Goal: Navigation & Orientation: Find specific page/section

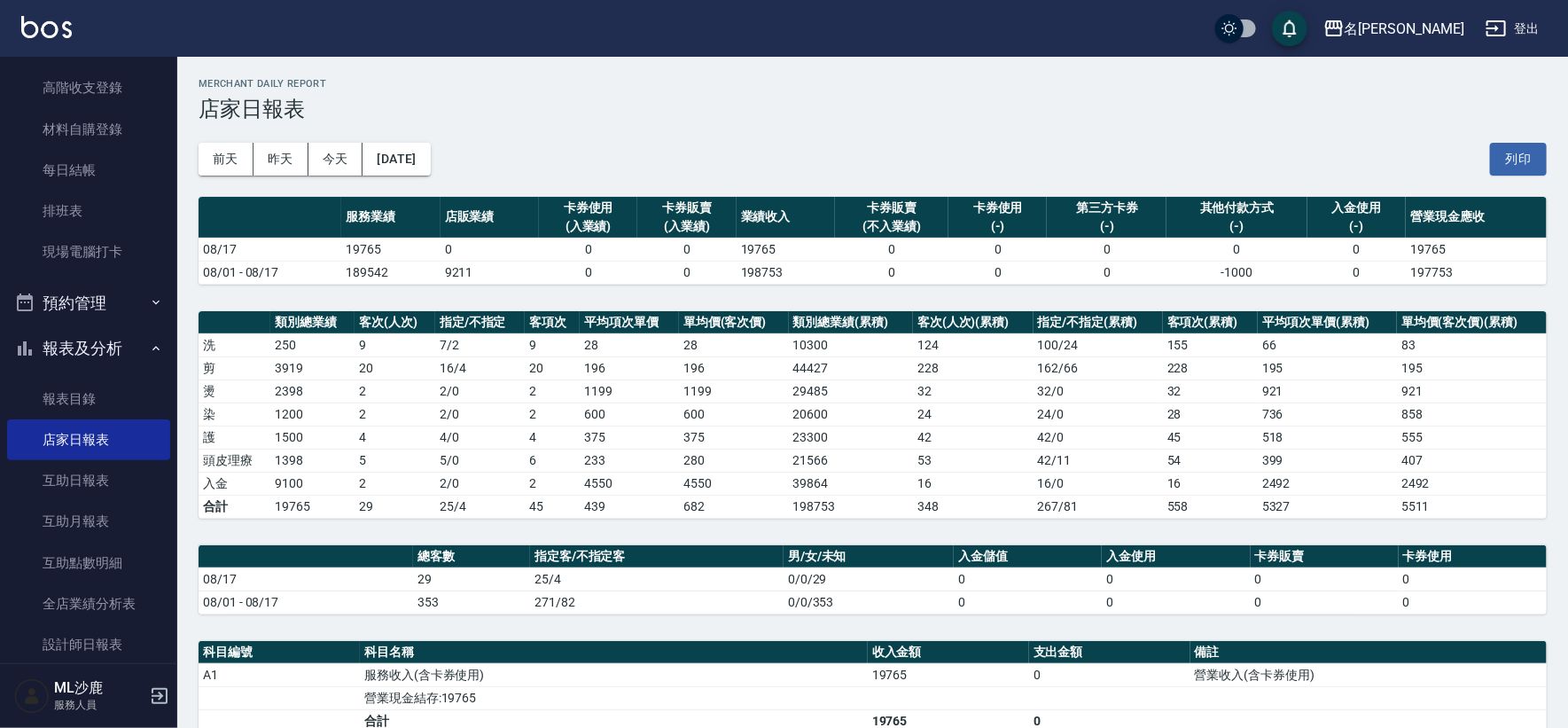
scroll to position [394, 0]
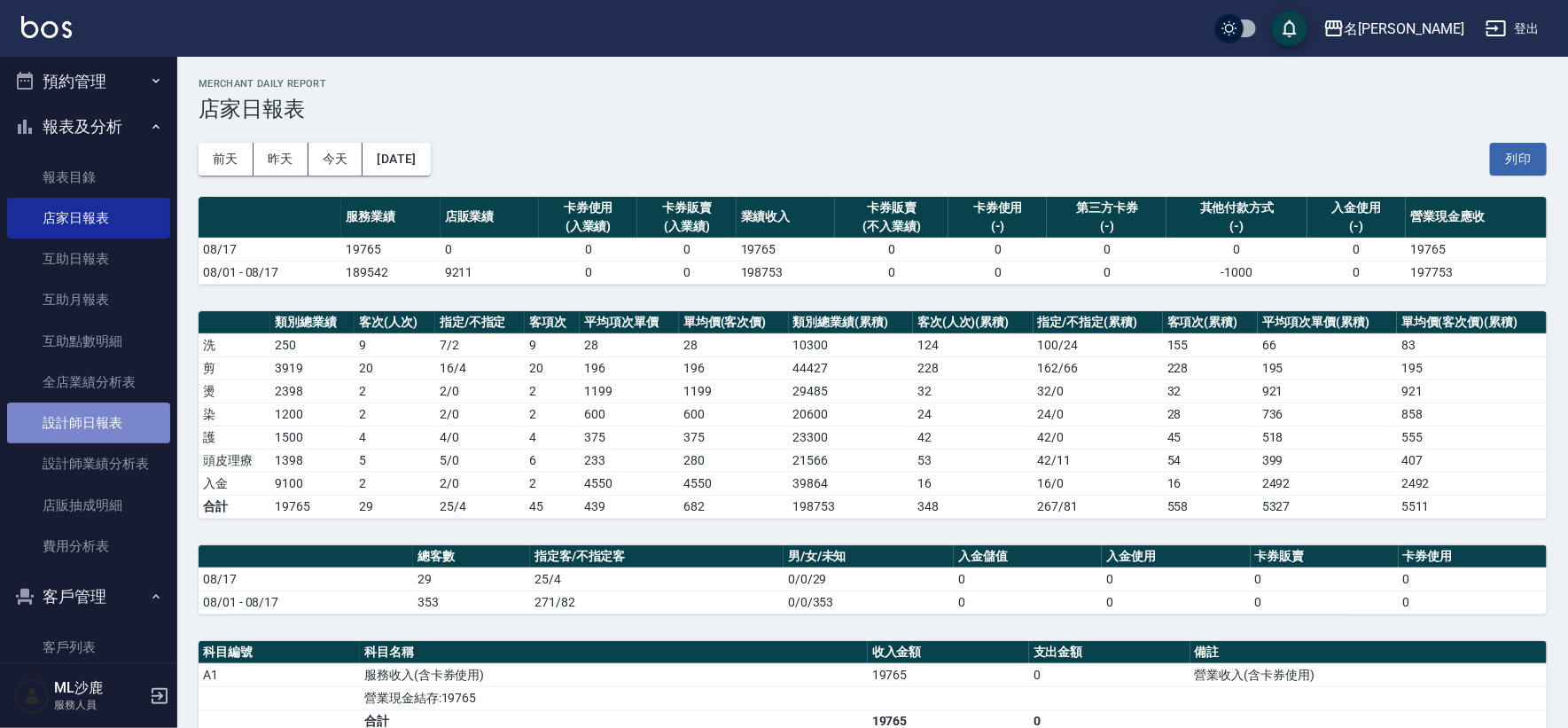
click at [87, 418] on link "設計師日報表" at bounding box center [88, 423] width 163 height 41
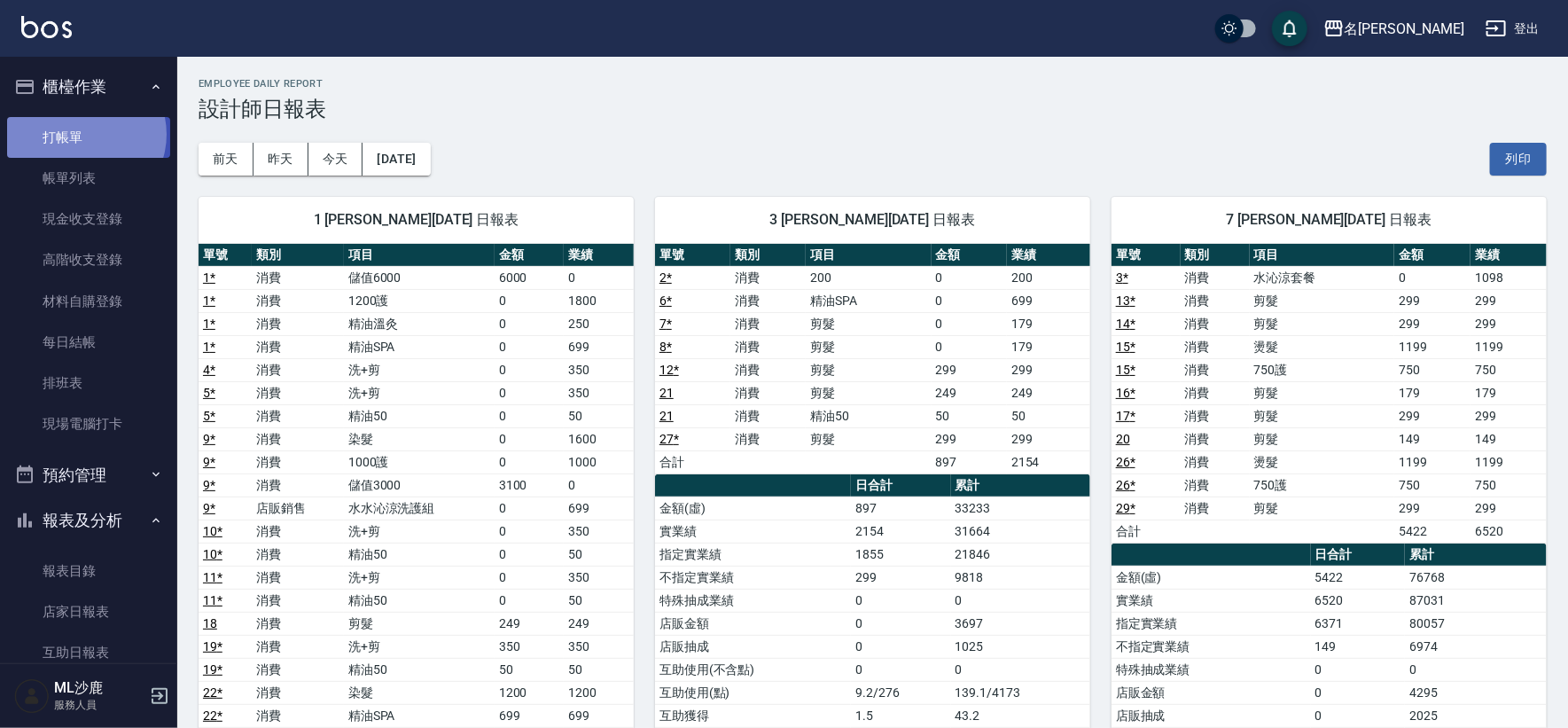
click at [83, 134] on link "打帳單" at bounding box center [88, 138] width 163 height 41
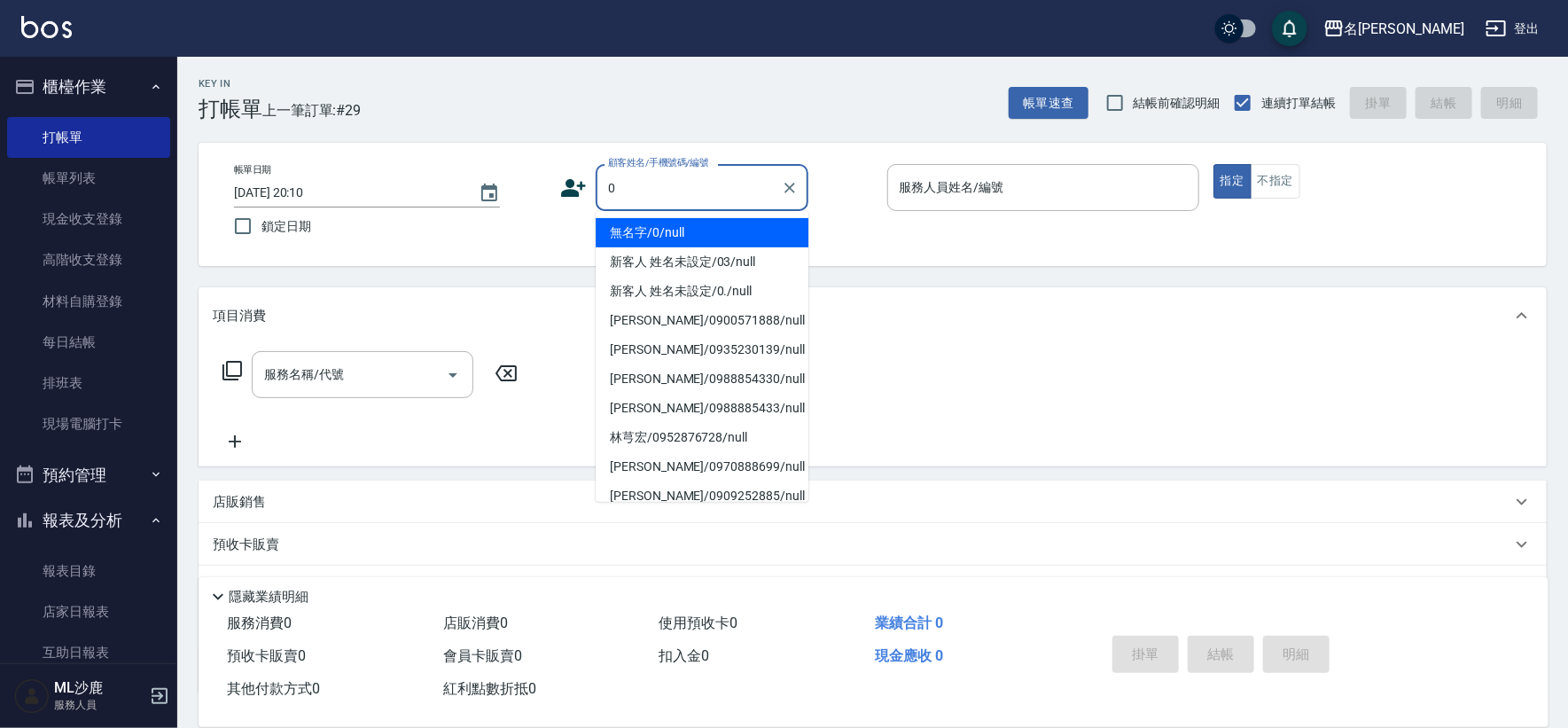
type input "無名字/0/null"
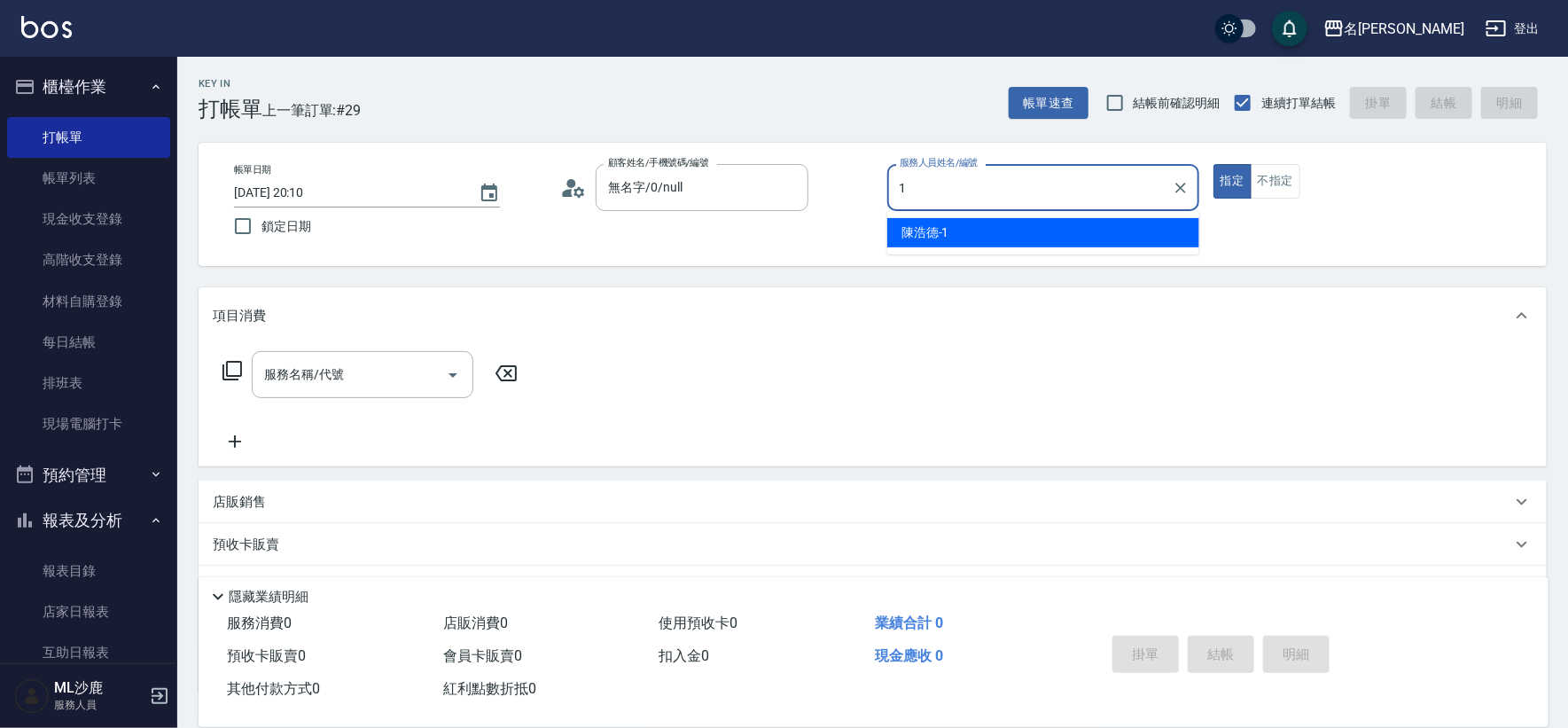
type input "[PERSON_NAME]1"
type button "true"
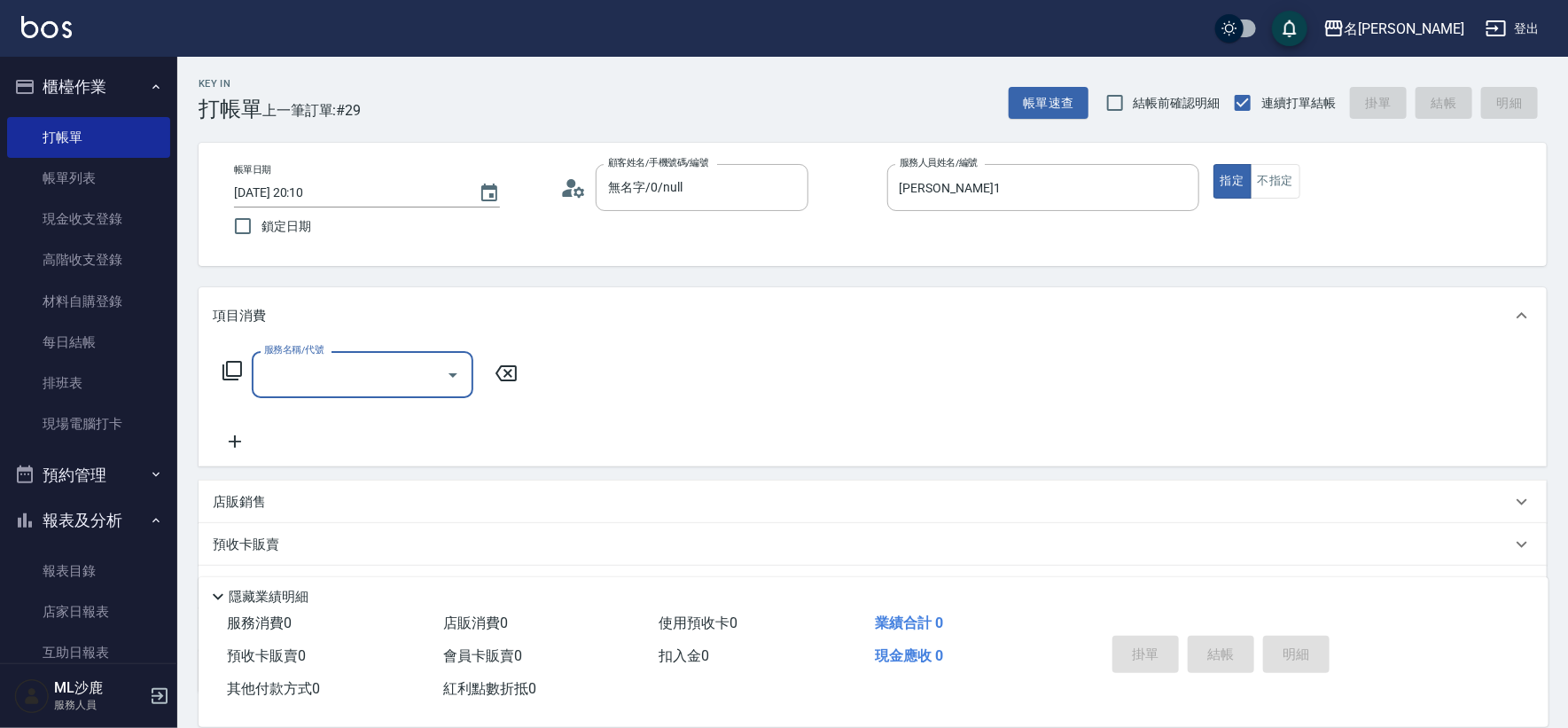
click at [985, 158] on div "帳單日期 [DATE] 20:10 鎖定日期 顧客姓名/手機號碼/編號 無名字/0/null 顧客姓名/手機號碼/編號 服務人員姓名/編號 [PERSON_N…" at bounding box center [872, 204] width 1347 height 123
click at [991, 184] on input "[PERSON_NAME]1" at bounding box center [1030, 187] width 270 height 31
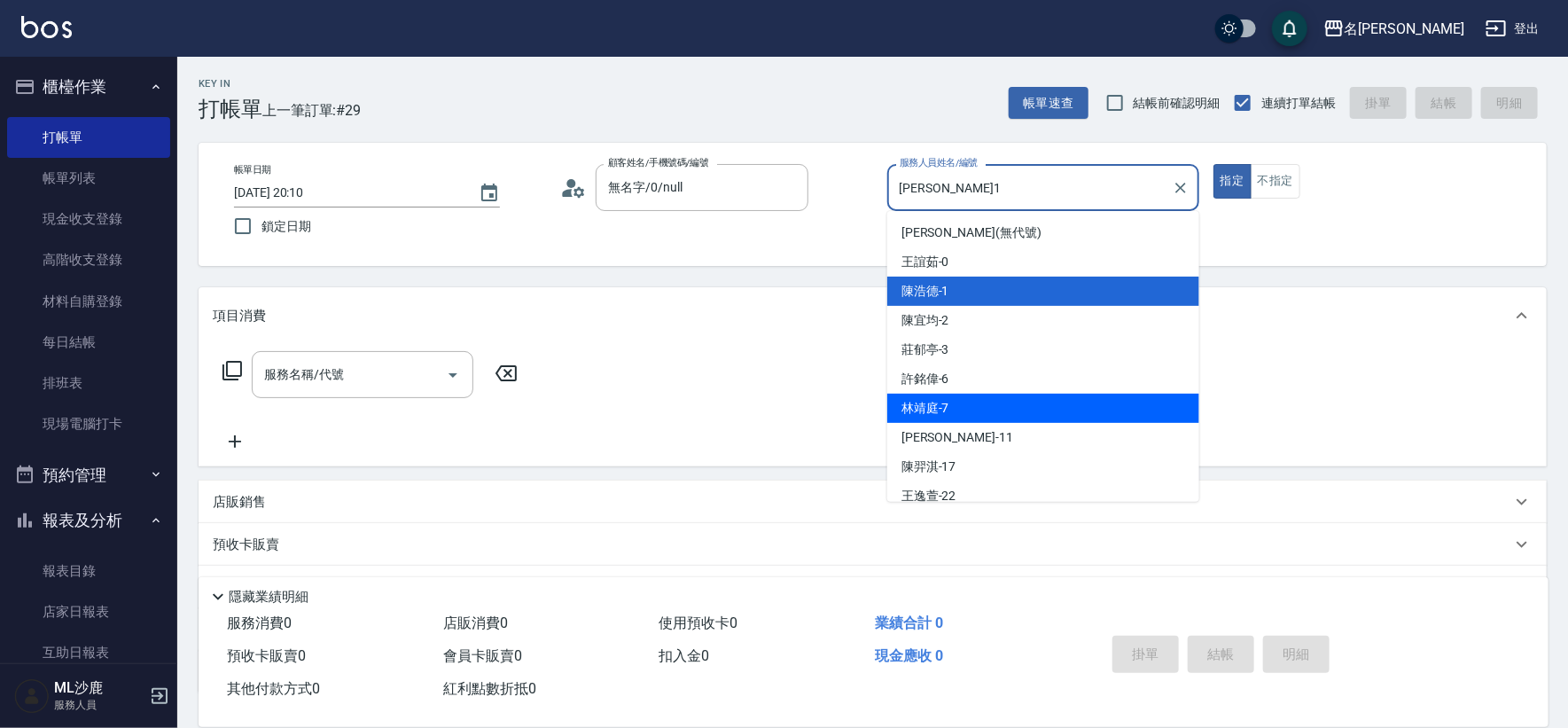
click at [959, 395] on div "[PERSON_NAME]-7" at bounding box center [1042, 408] width 312 height 29
type input "[PERSON_NAME]-7"
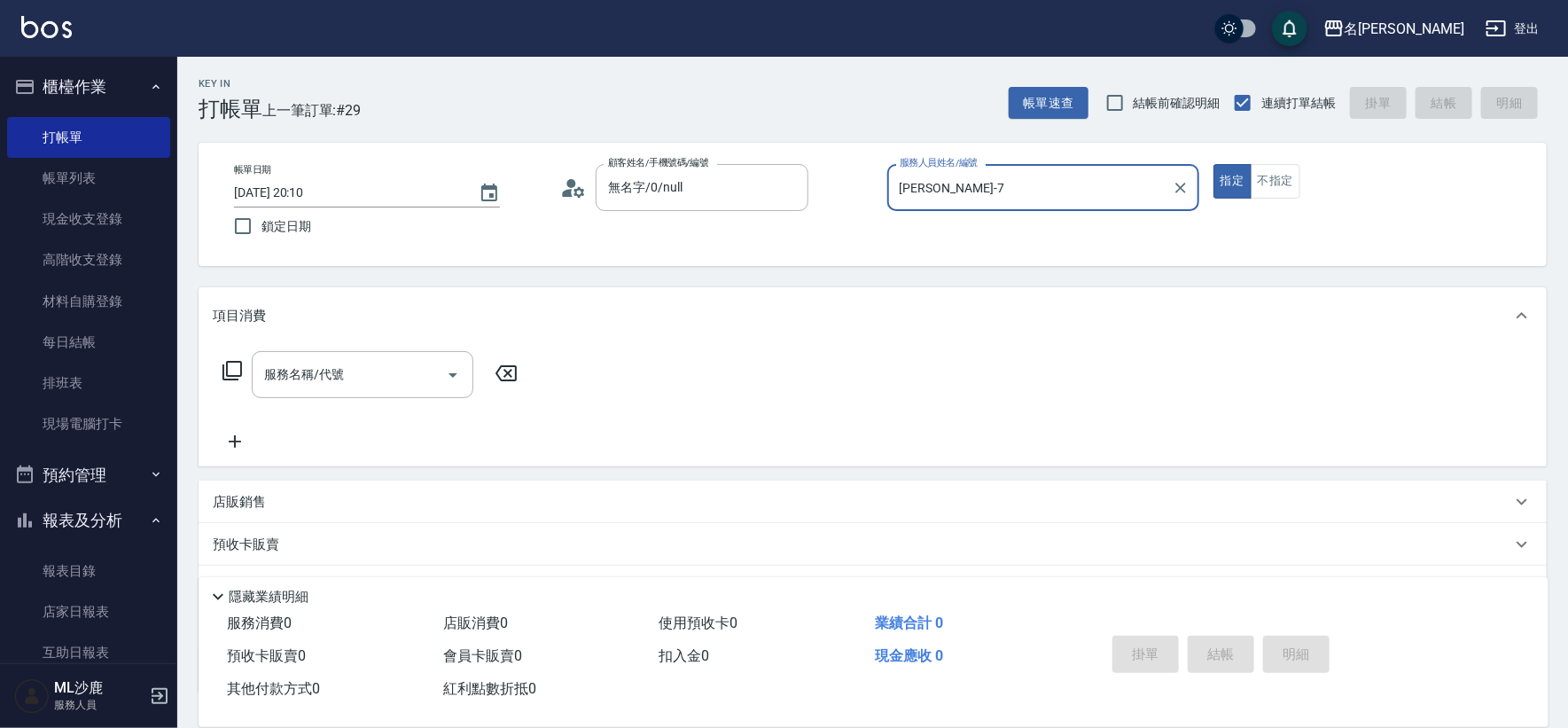
click at [1213, 164] on button "指定" at bounding box center [1232, 181] width 38 height 34
click at [261, 372] on input "服務名稱/代號" at bounding box center [349, 374] width 179 height 31
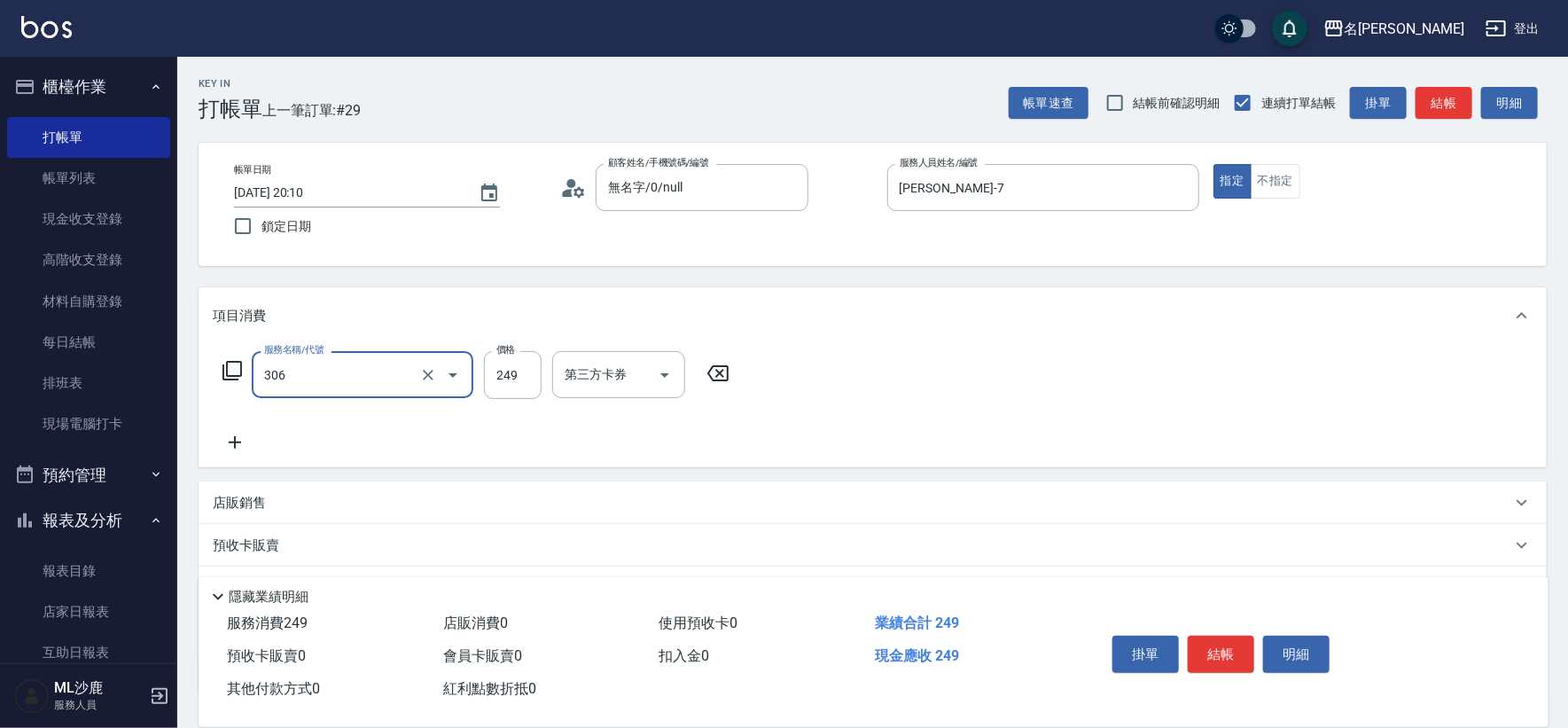
type input "剪髮(306)"
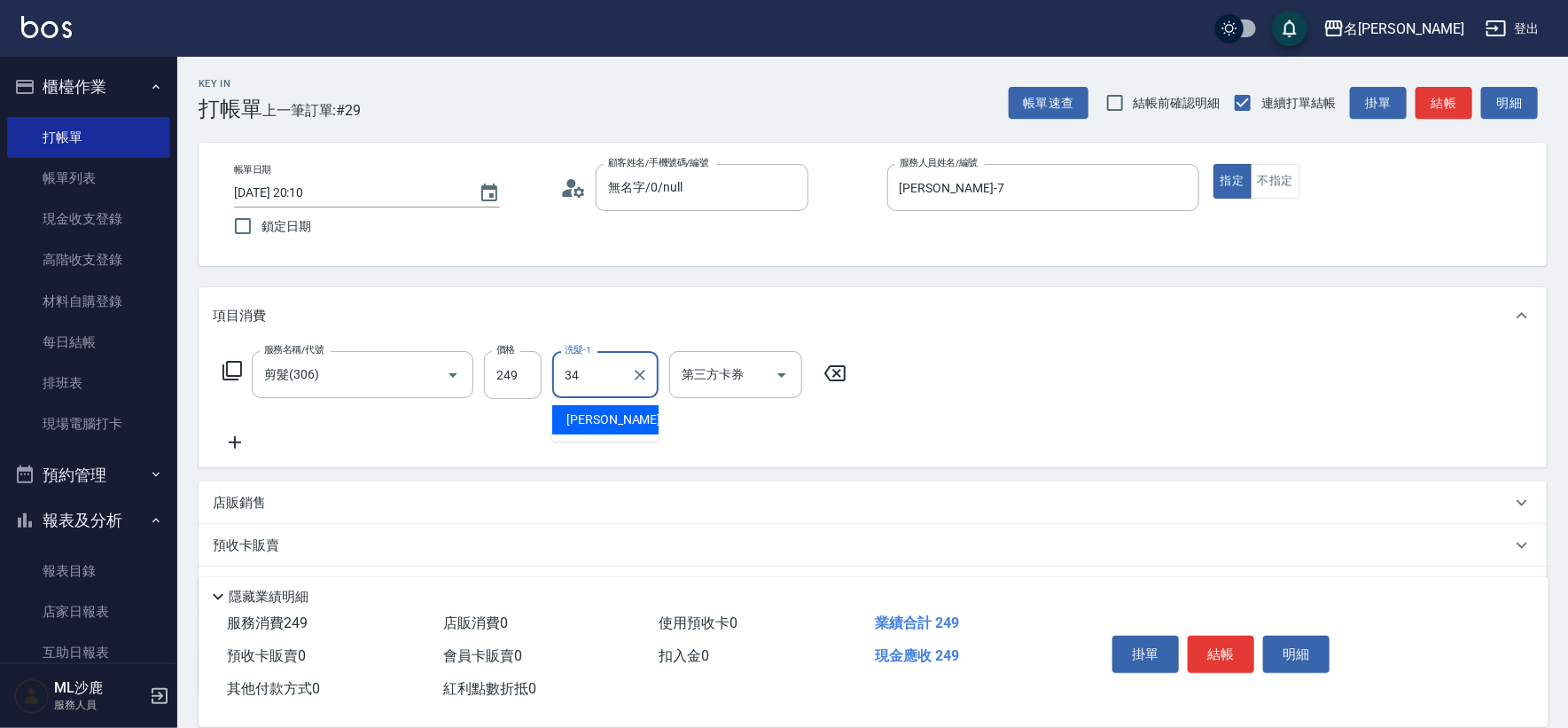
type input "[PERSON_NAME]-34"
click at [1273, 196] on button "不指定" at bounding box center [1275, 181] width 49 height 34
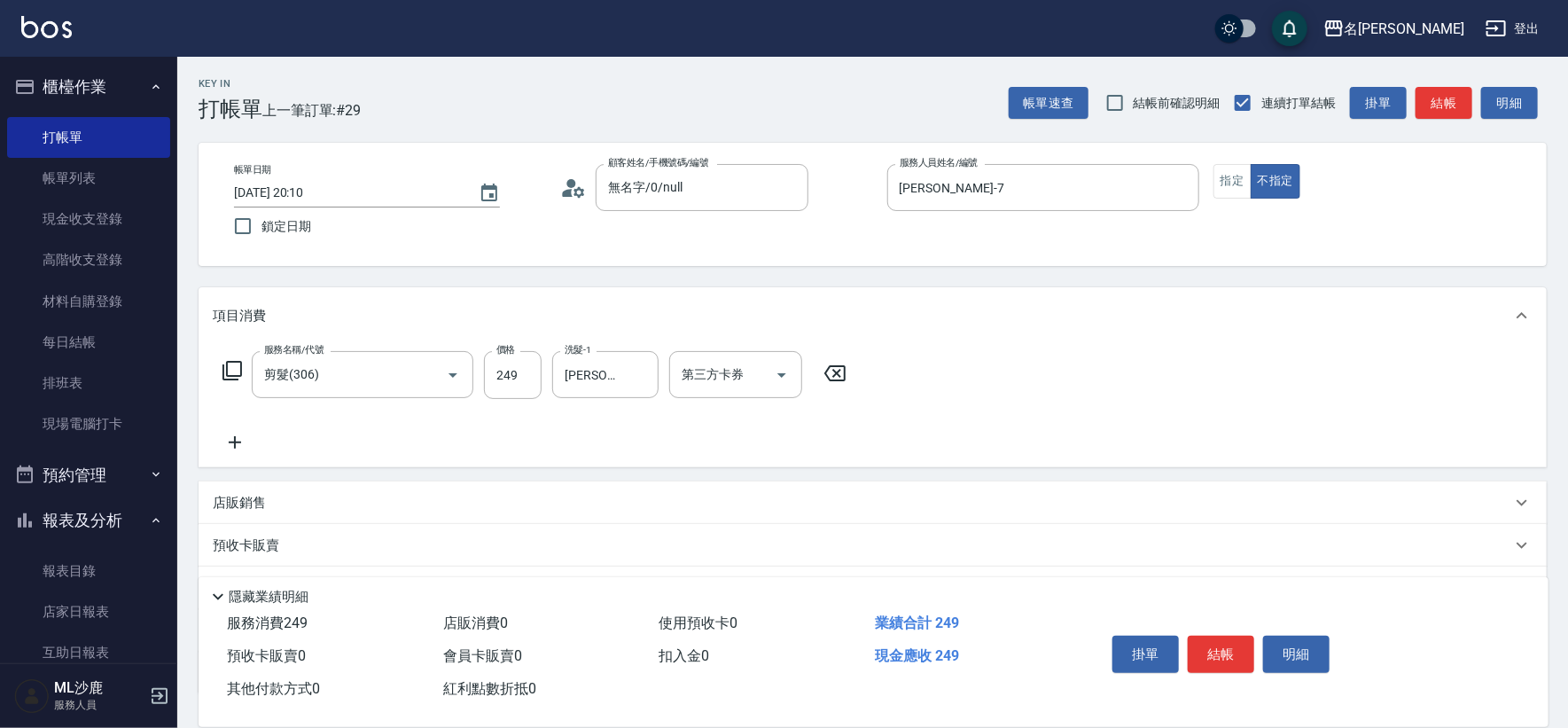
type button "false"
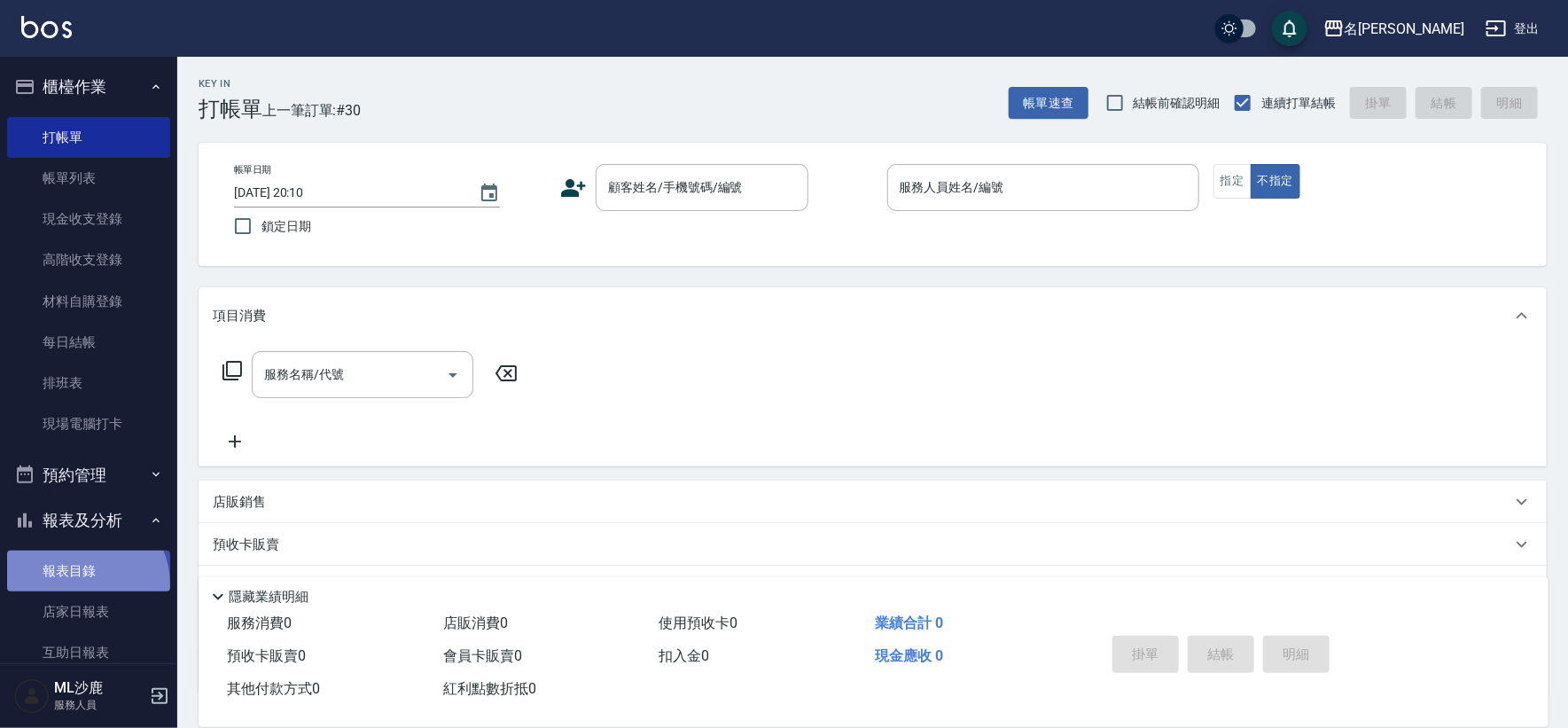
click at [77, 585] on link "報表目錄" at bounding box center [88, 571] width 163 height 41
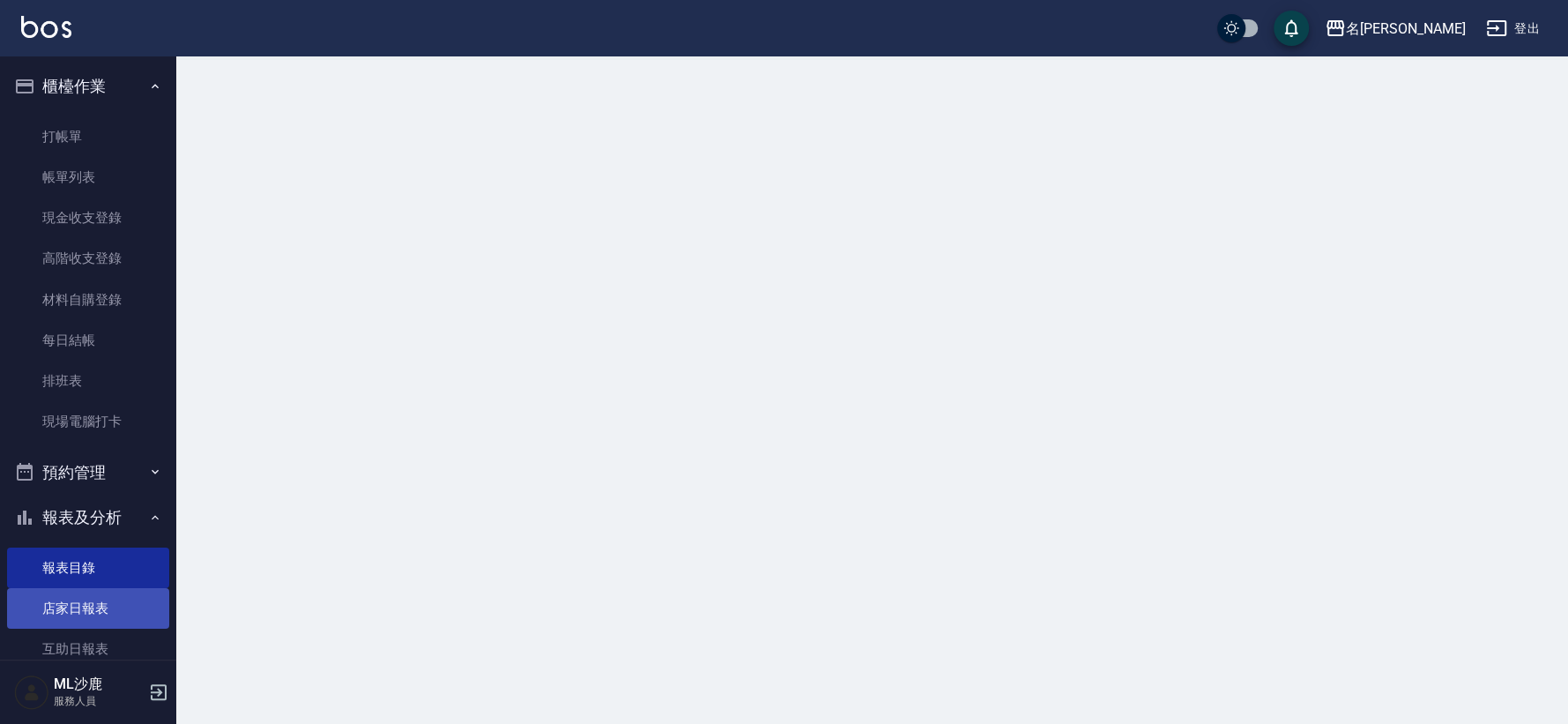
click at [72, 602] on link "店家日報表" at bounding box center [88, 608] width 162 height 41
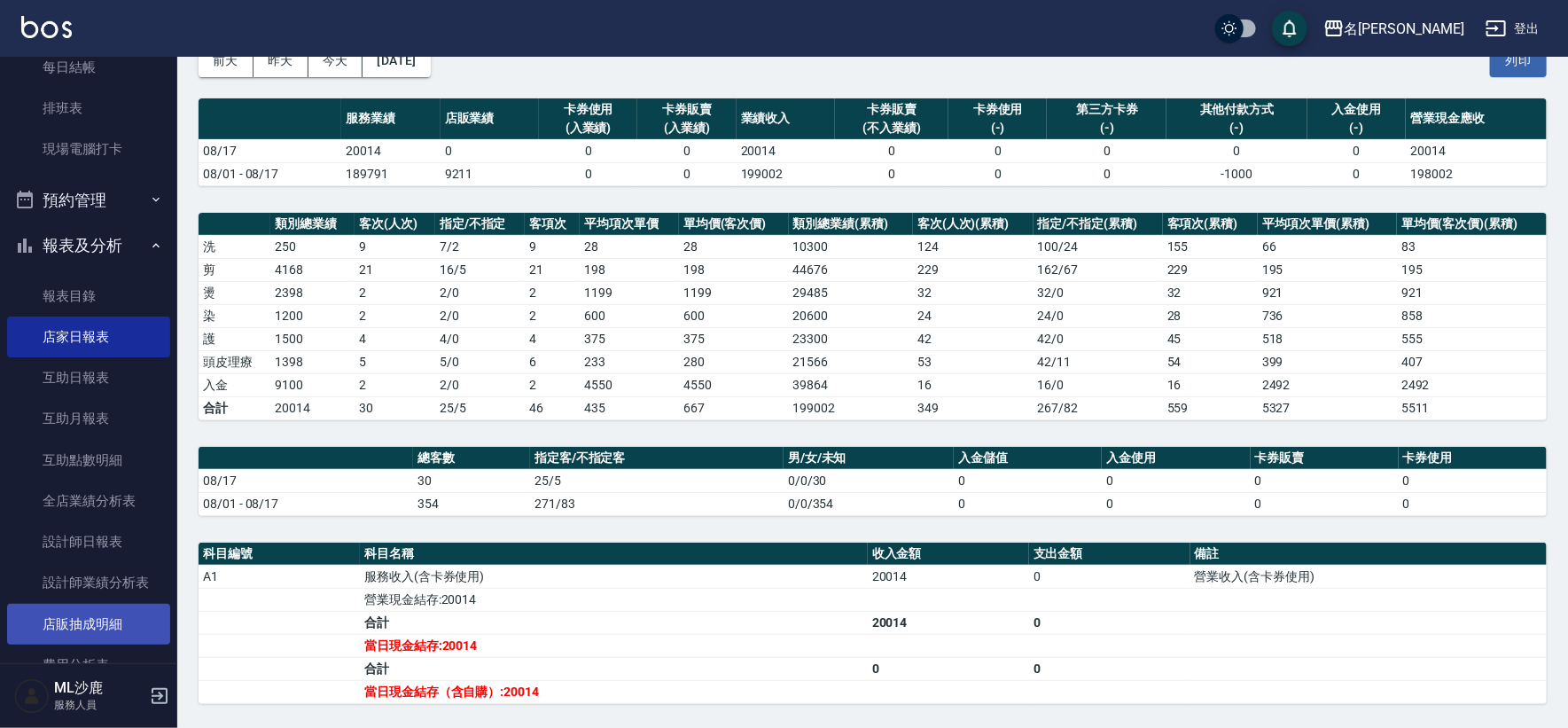
scroll to position [492, 0]
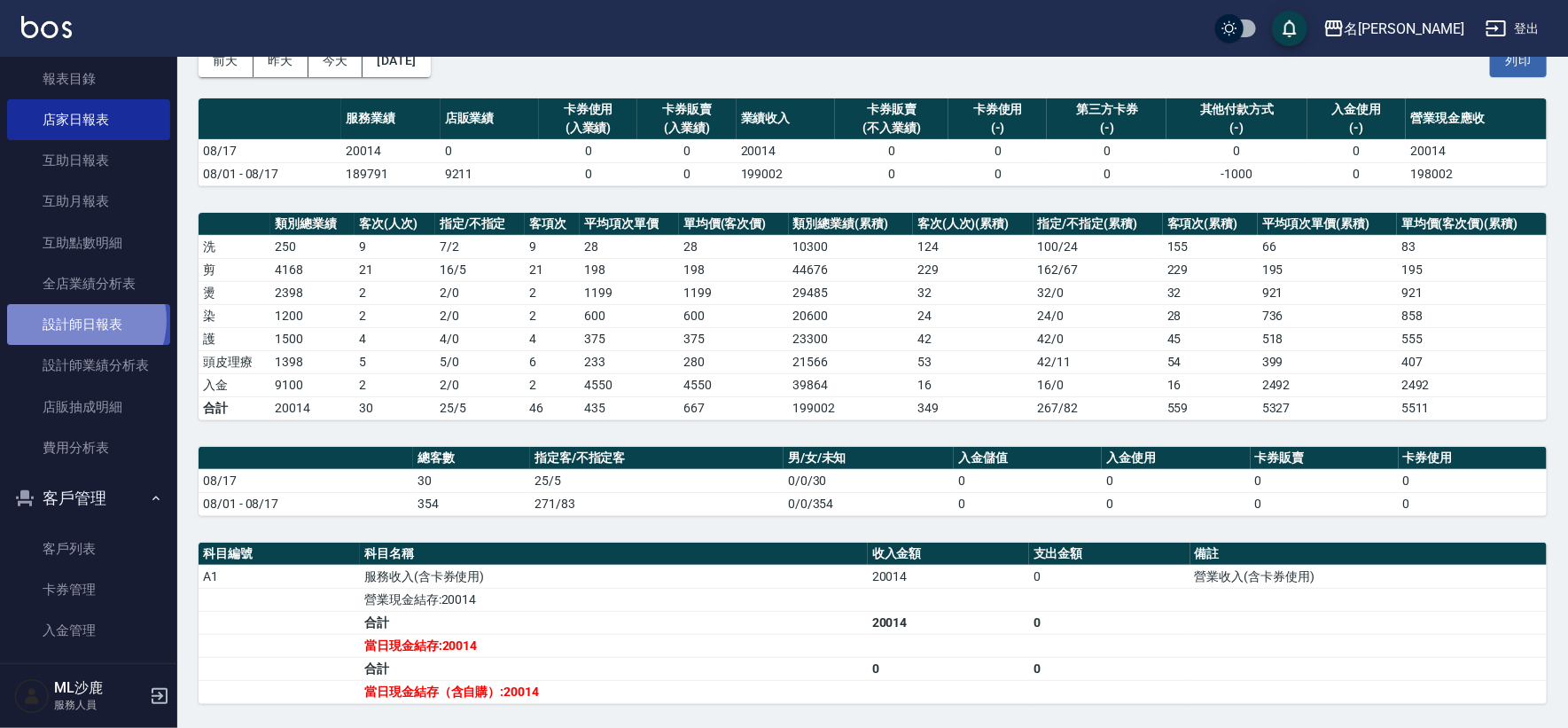
click at [78, 319] on link "設計師日報表" at bounding box center [88, 325] width 163 height 41
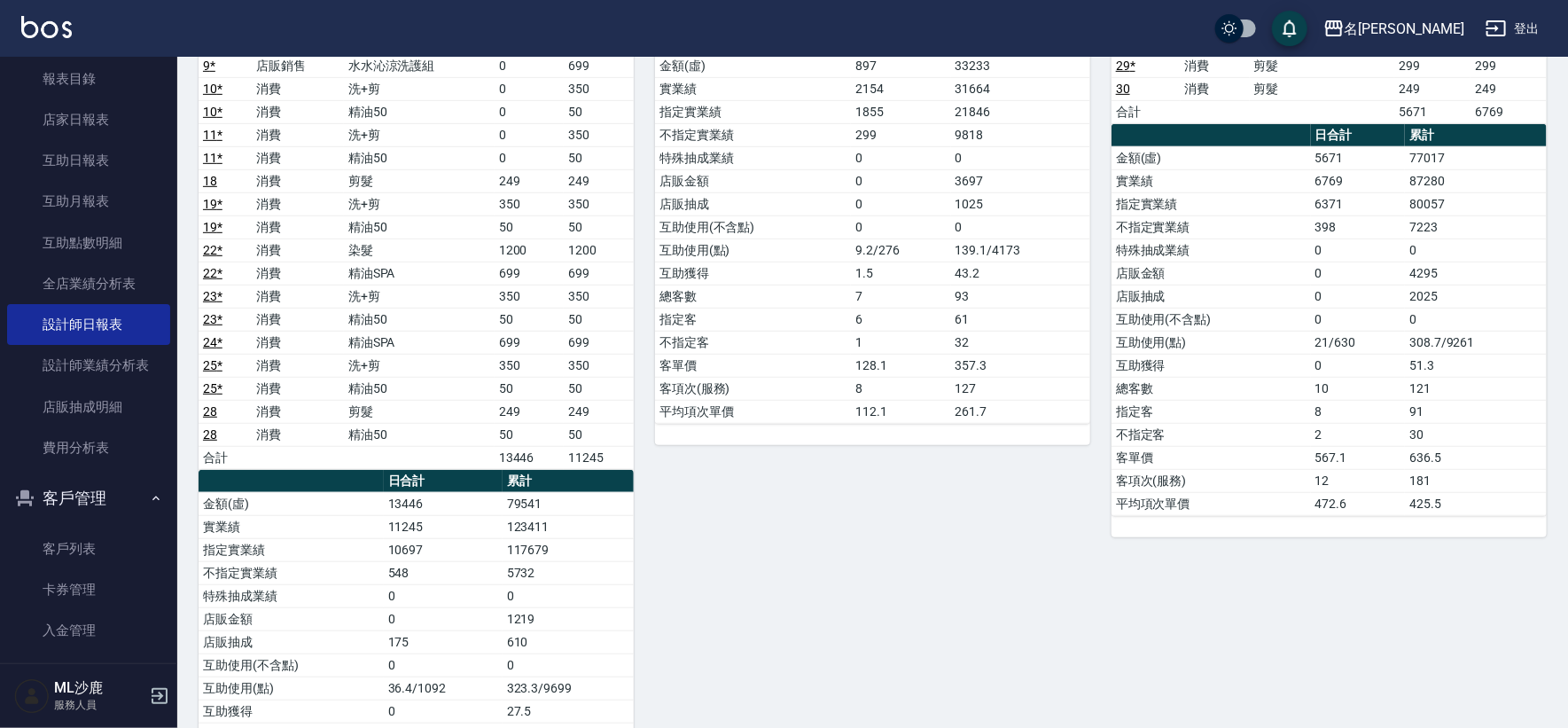
scroll to position [443, 0]
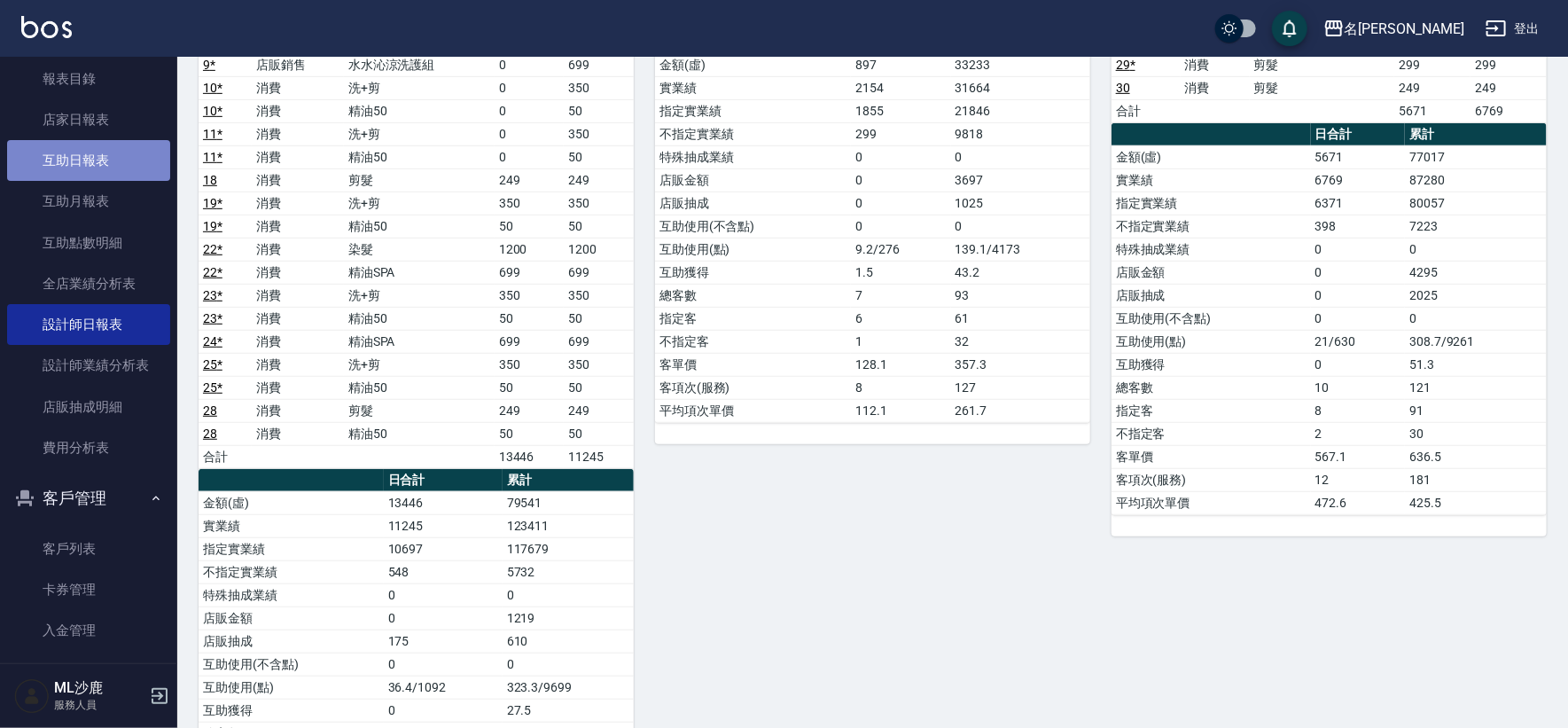
click at [88, 151] on link "互助日報表" at bounding box center [88, 160] width 163 height 41
